Goal: Navigation & Orientation: Go to known website

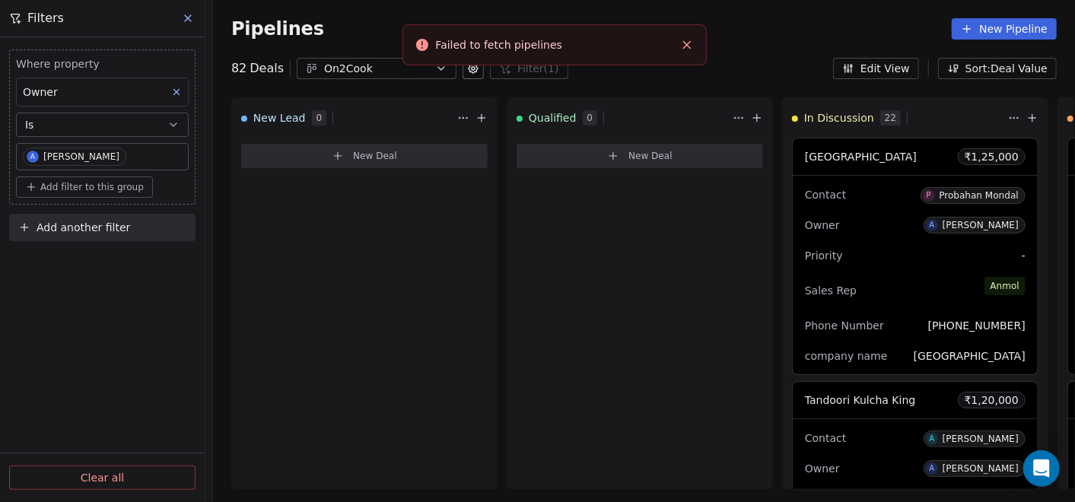
scroll to position [4252, 0]
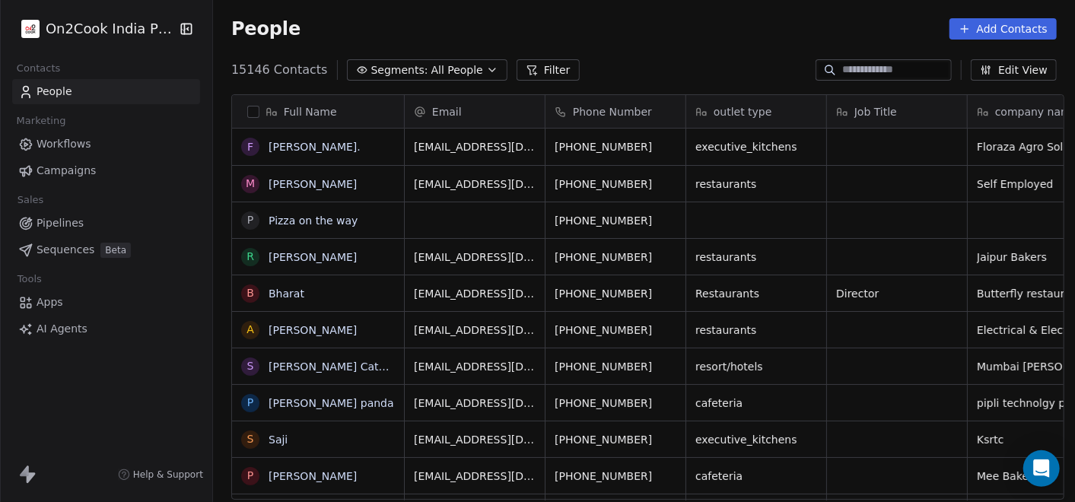
scroll to position [428, 856]
